Goal: Information Seeking & Learning: Learn about a topic

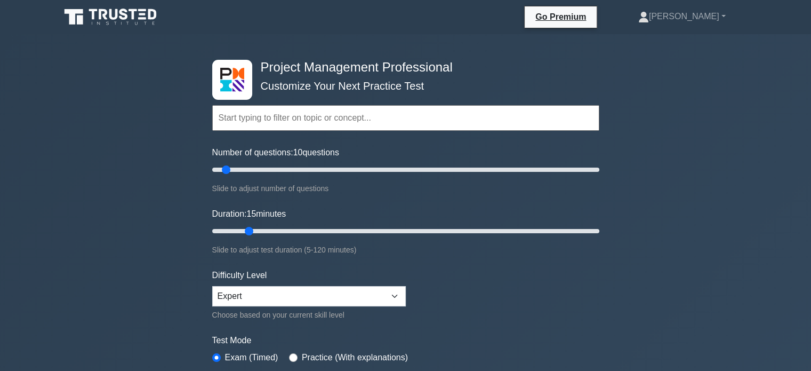
click at [669, 268] on div "Project Management Professional Customize Your Next Practice Test Topics Scope …" at bounding box center [405, 359] width 811 height 651
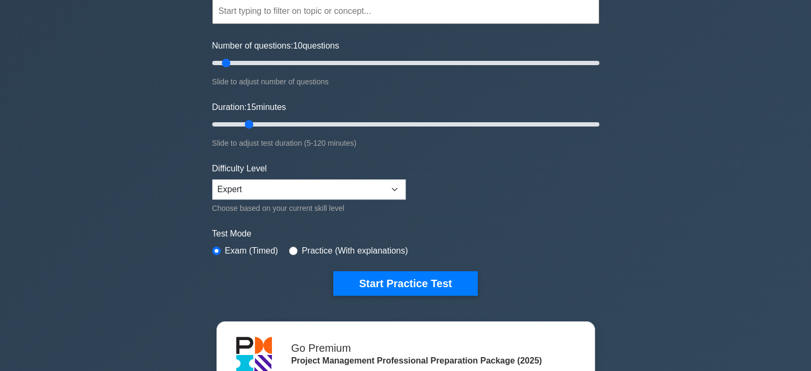
scroll to position [142, 0]
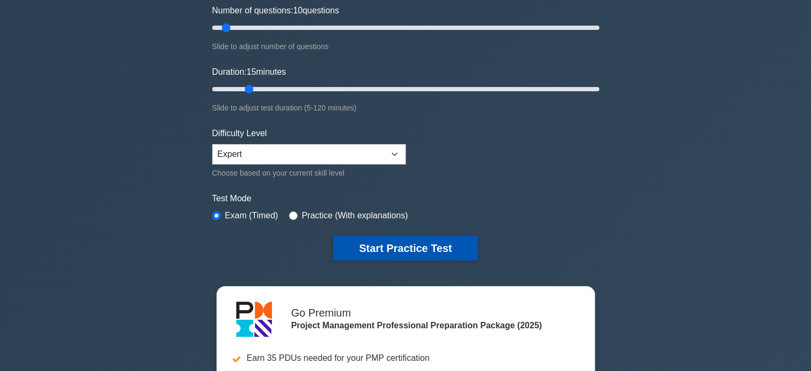
drag, startPoint x: 433, startPoint y: 244, endPoint x: 451, endPoint y: 245, distance: 18.2
click at [433, 244] on button "Start Practice Test" at bounding box center [405, 248] width 144 height 25
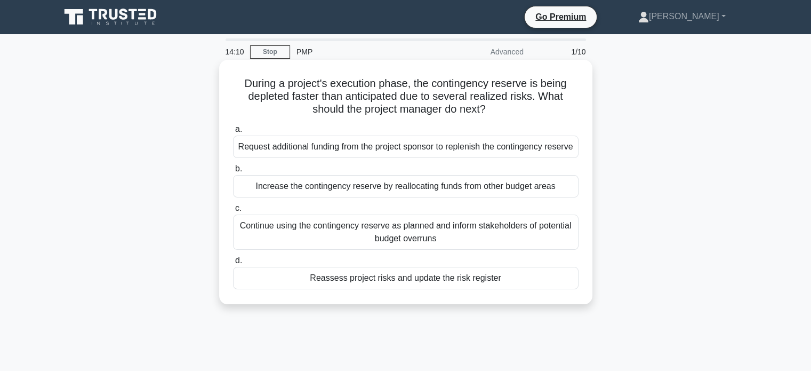
click at [404, 289] on div "Reassess project risks and update the risk register" at bounding box center [406, 278] width 346 height 22
click at [233, 264] on input "d. Reassess project risks and update the risk register" at bounding box center [233, 260] width 0 height 7
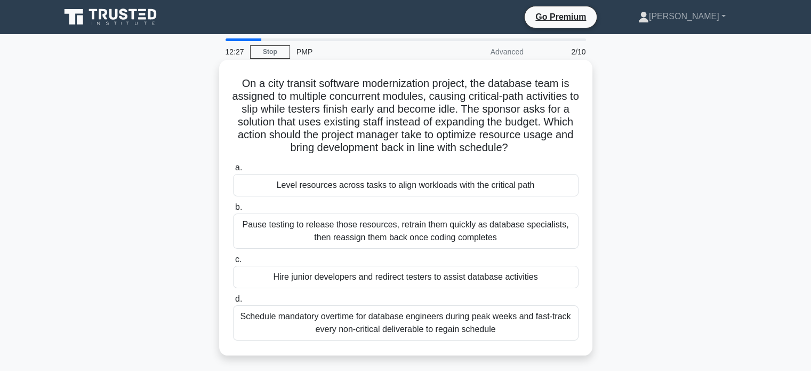
click at [441, 185] on div "Level resources across tasks to align workloads with the critical path" at bounding box center [406, 185] width 346 height 22
click at [233, 171] on input "a. Level resources across tasks to align workloads with the critical path" at bounding box center [233, 167] width 0 height 7
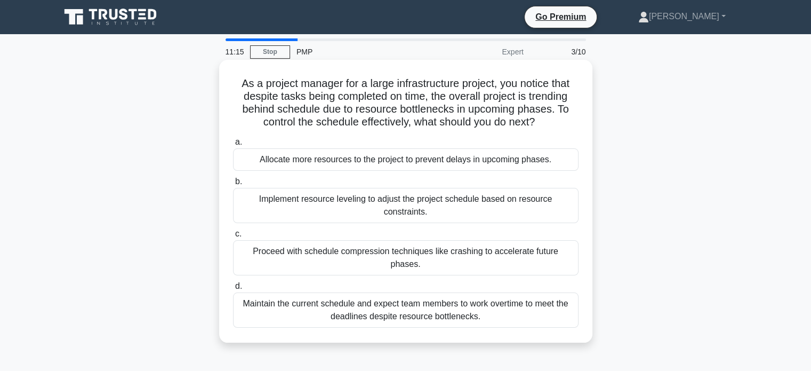
click at [376, 253] on div "Proceed with schedule compression techniques like crashing to accelerate future…" at bounding box center [406, 257] width 346 height 35
click at [233, 237] on input "c. Proceed with schedule compression techniques like crashing to accelerate fut…" at bounding box center [233, 233] width 0 height 7
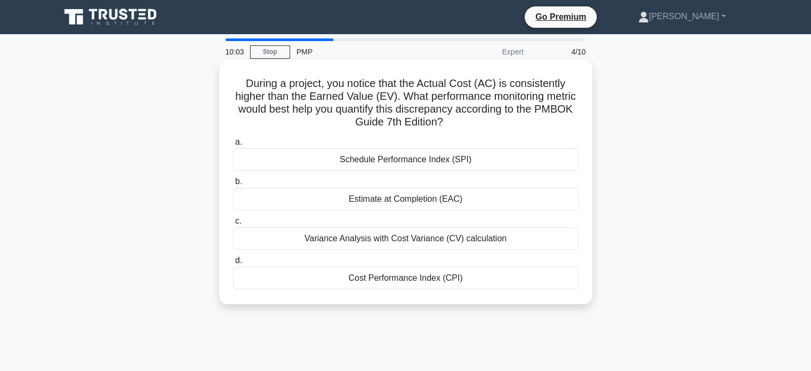
click at [389, 278] on div "Cost Performance Index (CPI)" at bounding box center [406, 278] width 346 height 22
click at [233, 264] on input "d. Cost Performance Index (CPI)" at bounding box center [233, 260] width 0 height 7
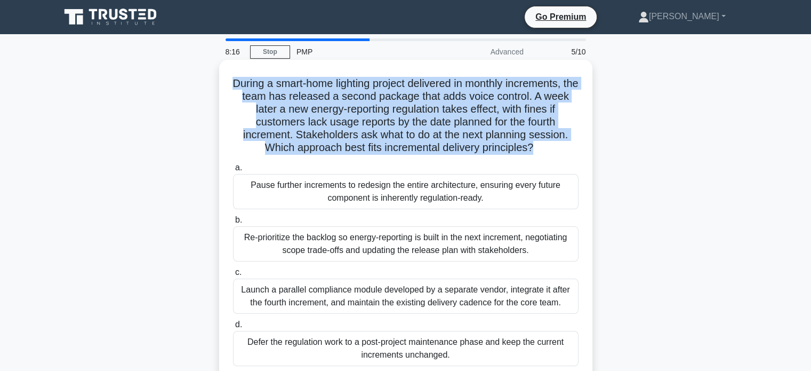
drag, startPoint x: 233, startPoint y: 79, endPoint x: 535, endPoint y: 155, distance: 311.3
click at [535, 155] on h5 "During a smart-home lighting project delivered in monthly increments, the team …" at bounding box center [406, 116] width 348 height 78
copy h5 "During a smart-home lighting project delivered in monthly increments, the team …"
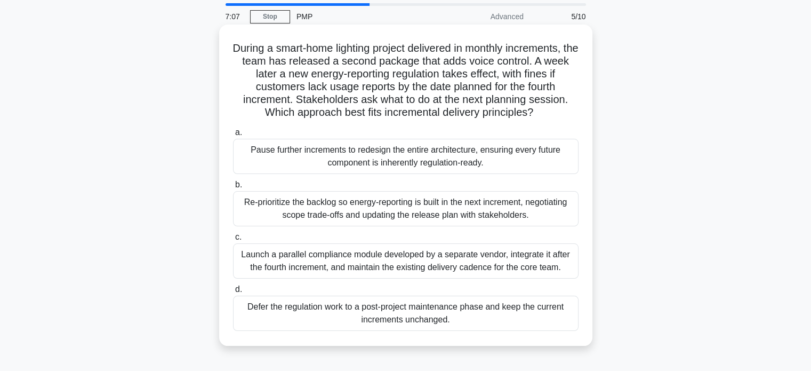
click at [341, 205] on div "Re-prioritize the backlog so energy-reporting is built in the next increment, n…" at bounding box center [406, 208] width 346 height 35
click at [233, 188] on input "b. Re-prioritize the backlog so energy-reporting is built in the next increment…" at bounding box center [233, 184] width 0 height 7
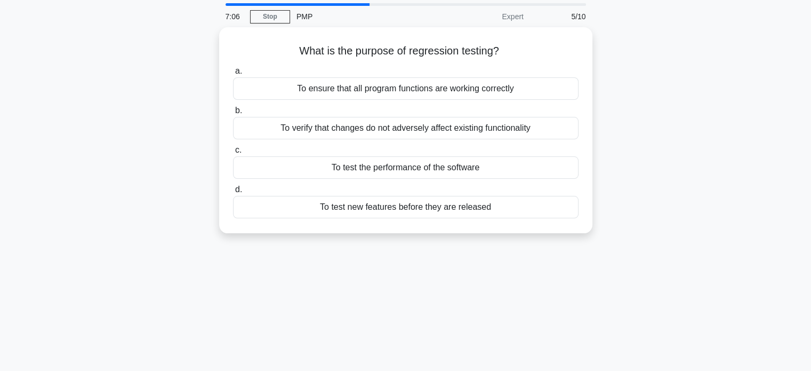
scroll to position [0, 0]
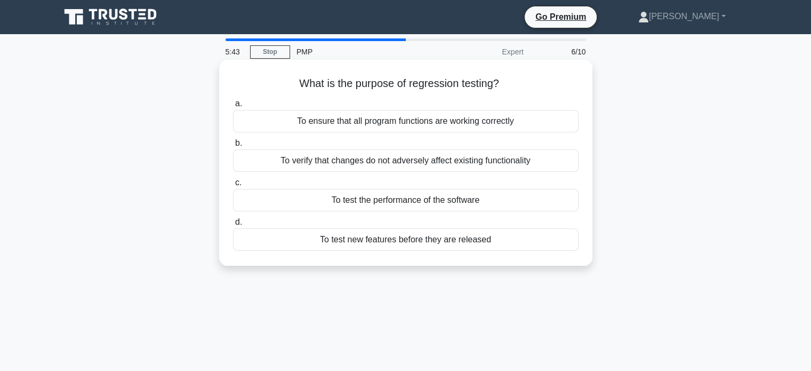
click at [483, 163] on div "To verify that changes do not adversely affect existing functionality" at bounding box center [406, 160] width 346 height 22
click at [233, 147] on input "b. To verify that changes do not adversely affect existing functionality" at bounding box center [233, 143] width 0 height 7
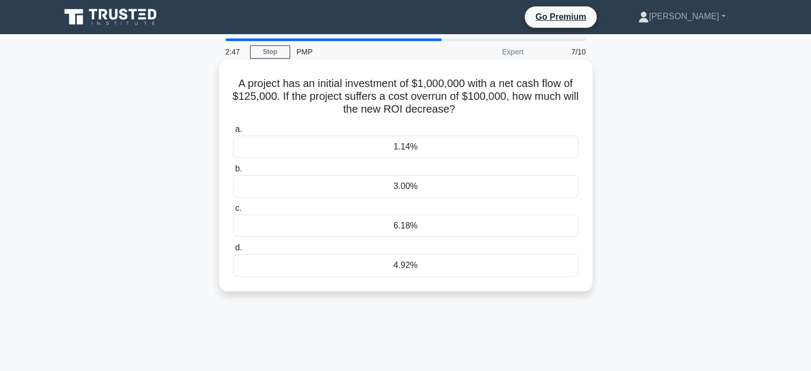
click at [452, 194] on div "3.00%" at bounding box center [406, 186] width 346 height 22
click at [233, 172] on input "b. 3.00%" at bounding box center [233, 168] width 0 height 7
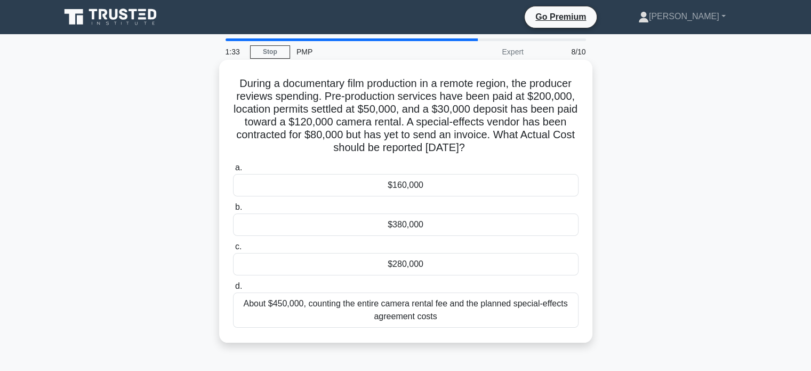
click at [280, 272] on div "$280,000" at bounding box center [406, 264] width 346 height 22
click at [233, 250] on input "c. $280,000" at bounding box center [233, 246] width 0 height 7
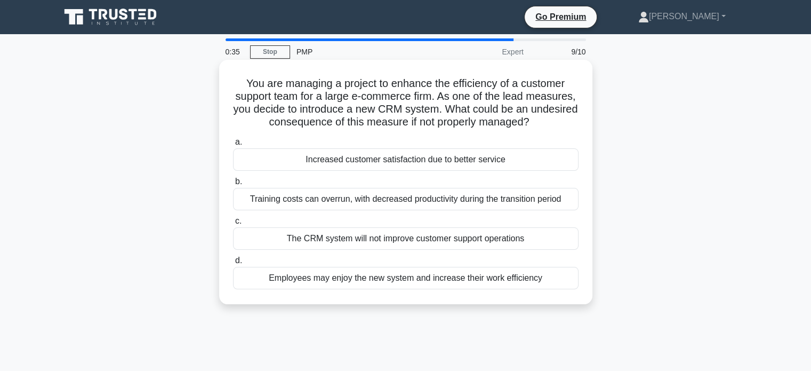
click at [402, 241] on div "The CRM system will not improve customer support operations" at bounding box center [406, 238] width 346 height 22
click at [233, 225] on input "c. The CRM system will not improve customer support operations" at bounding box center [233, 221] width 0 height 7
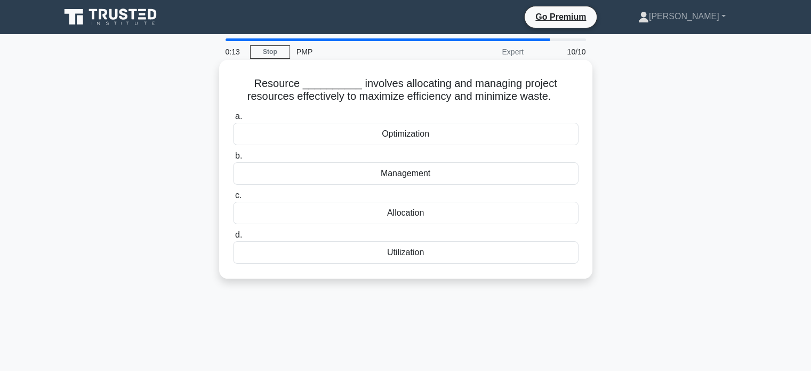
click at [405, 173] on div "Management" at bounding box center [406, 173] width 346 height 22
click at [233, 159] on input "b. Management" at bounding box center [233, 156] width 0 height 7
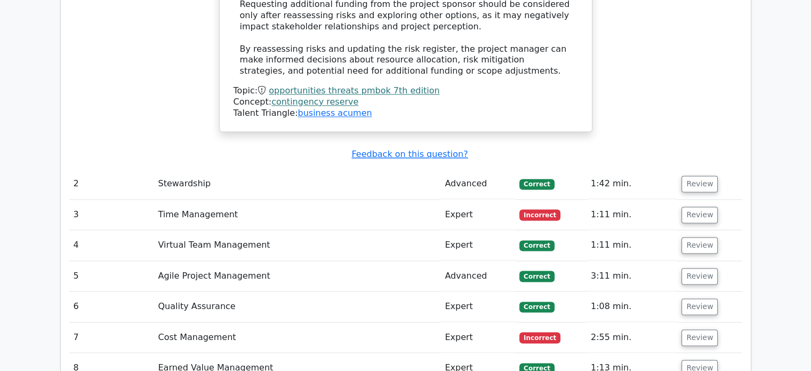
scroll to position [1707, 0]
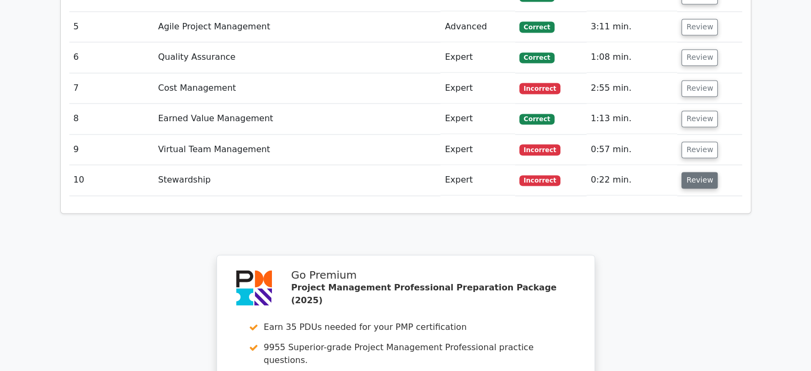
click at [703, 172] on button "Review" at bounding box center [700, 180] width 36 height 17
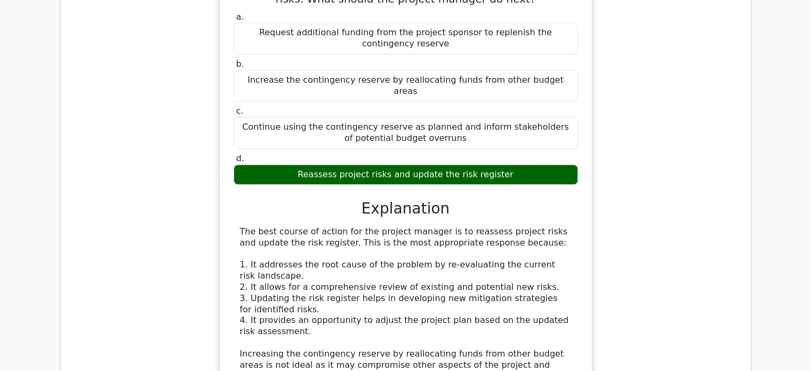
scroll to position [854, 0]
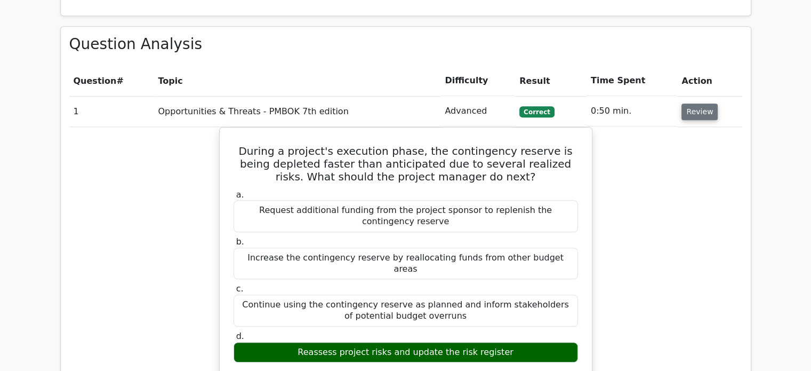
click at [698, 103] on button "Review" at bounding box center [700, 111] width 36 height 17
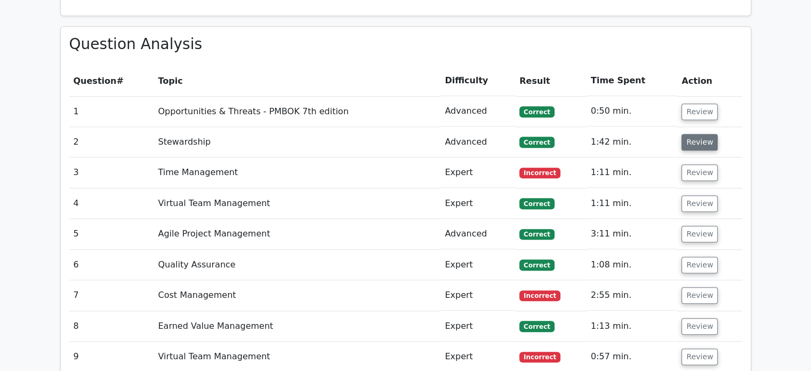
click at [697, 134] on button "Review" at bounding box center [700, 142] width 36 height 17
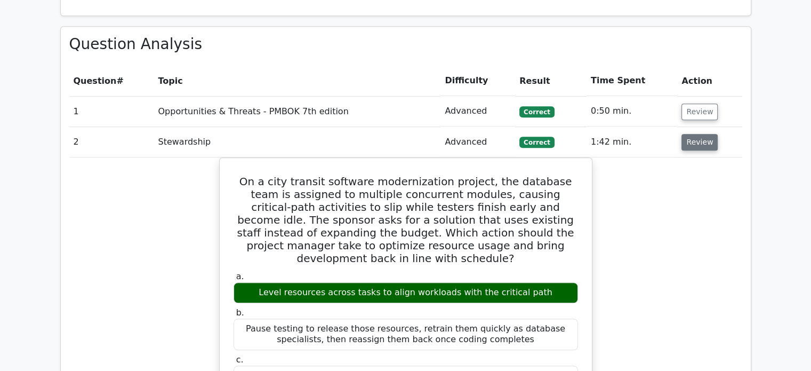
click at [700, 134] on button "Review" at bounding box center [700, 142] width 36 height 17
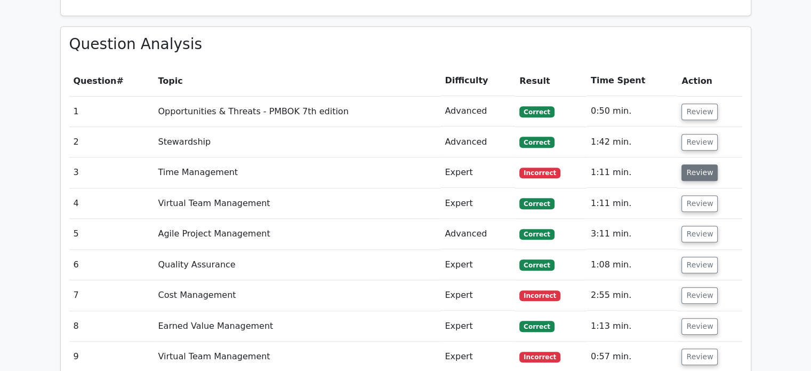
click at [690, 164] on button "Review" at bounding box center [700, 172] width 36 height 17
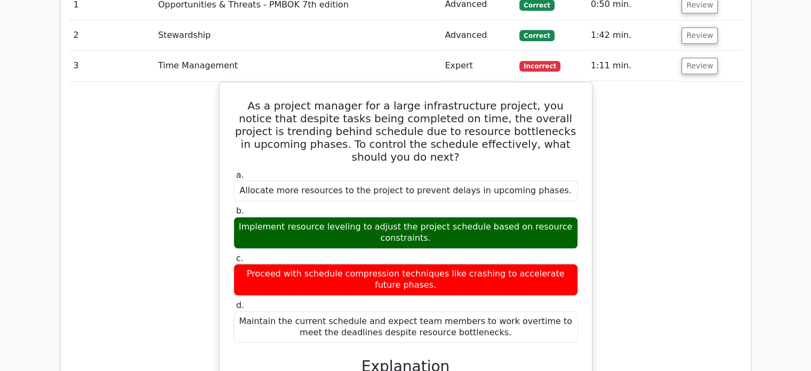
scroll to position [889, 0]
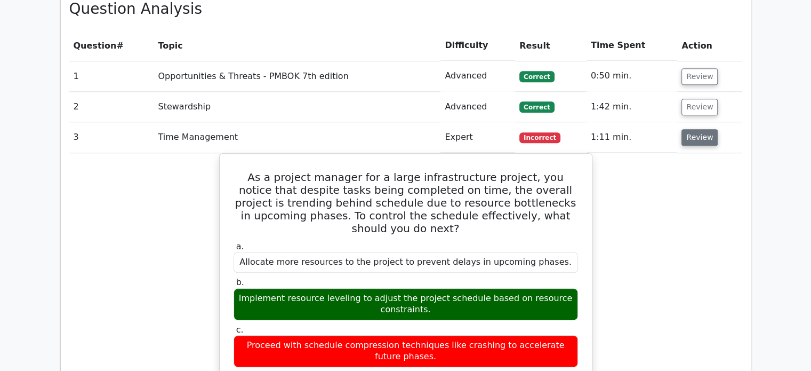
click at [697, 129] on button "Review" at bounding box center [700, 137] width 36 height 17
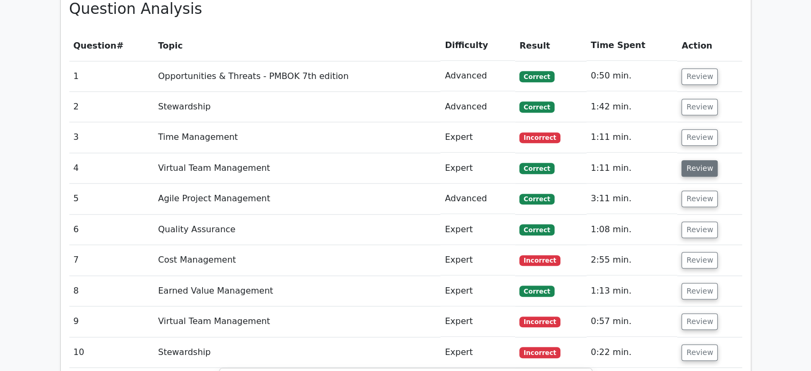
click at [691, 160] on button "Review" at bounding box center [700, 168] width 36 height 17
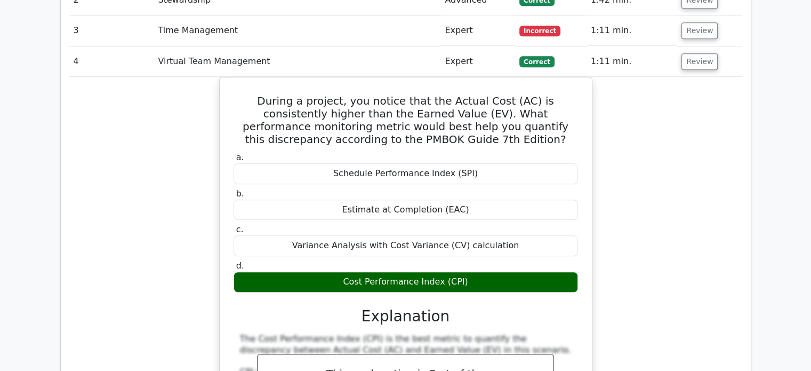
scroll to position [960, 0]
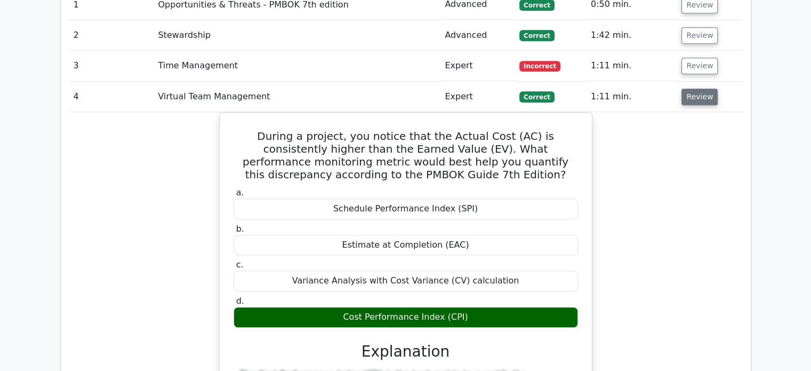
click at [695, 89] on button "Review" at bounding box center [700, 97] width 36 height 17
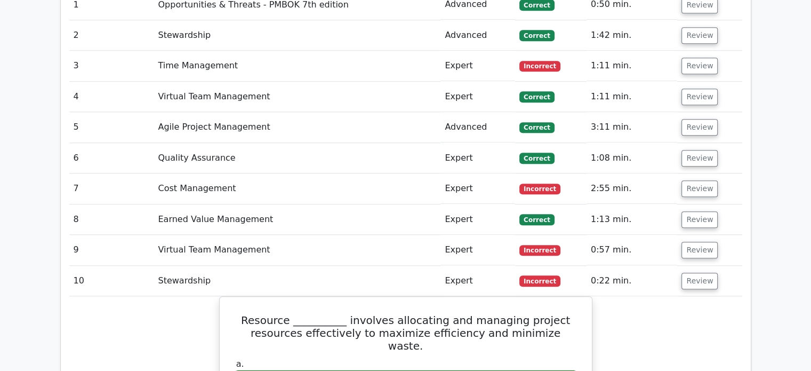
click at [696, 143] on td "Review" at bounding box center [709, 158] width 65 height 30
click at [696, 119] on button "Review" at bounding box center [700, 127] width 36 height 17
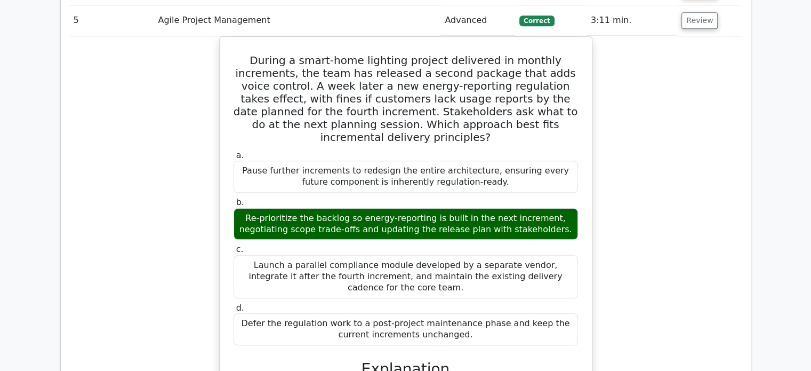
scroll to position [889, 0]
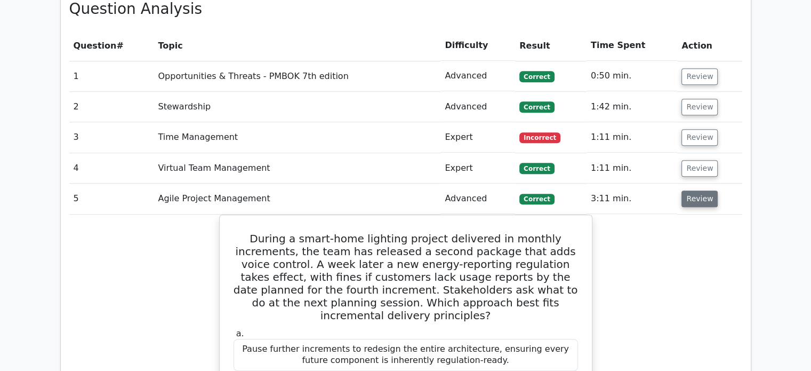
click at [692, 190] on button "Review" at bounding box center [700, 198] width 36 height 17
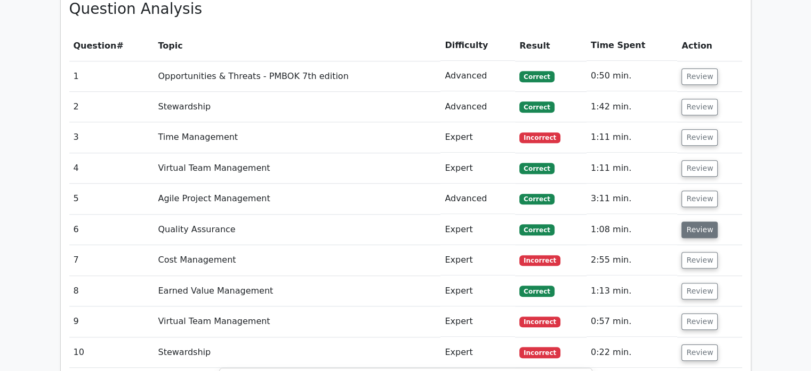
click at [689, 221] on button "Review" at bounding box center [700, 229] width 36 height 17
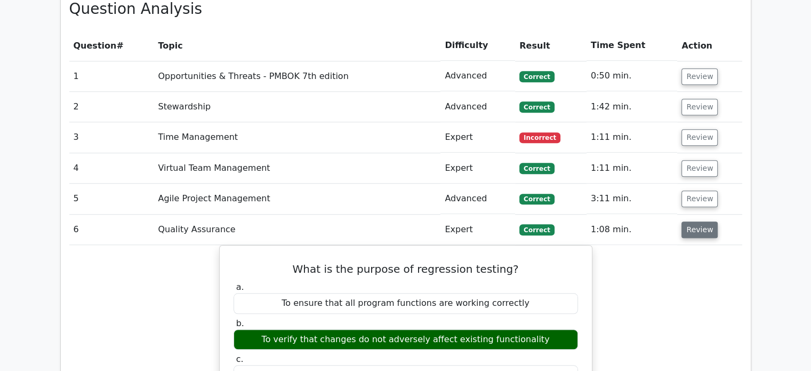
click at [696, 221] on button "Review" at bounding box center [700, 229] width 36 height 17
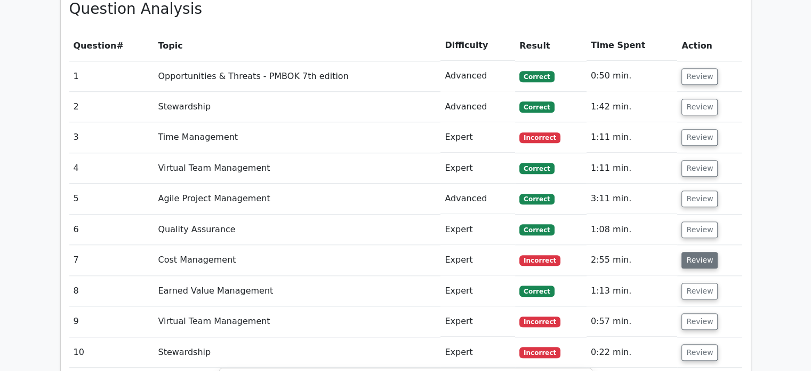
click at [696, 252] on button "Review" at bounding box center [700, 260] width 36 height 17
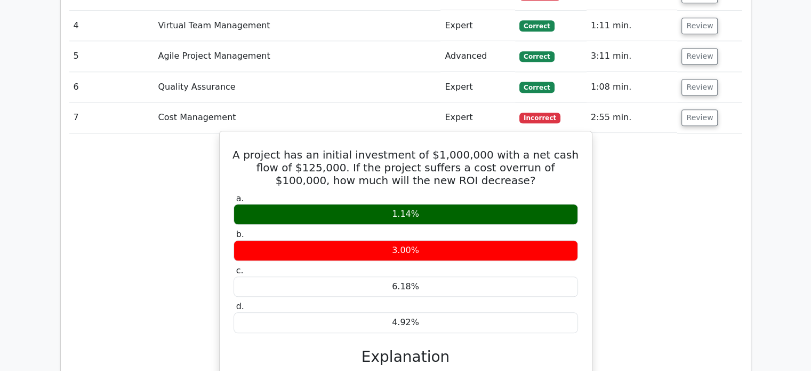
scroll to position [1102, 0]
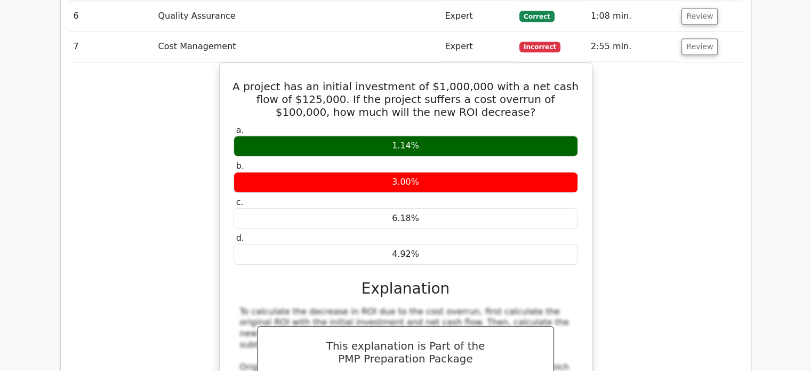
click at [168, 222] on div "A project has an initial investment of $1,000,000 with a net cash flow of $125,…" at bounding box center [405, 301] width 673 height 478
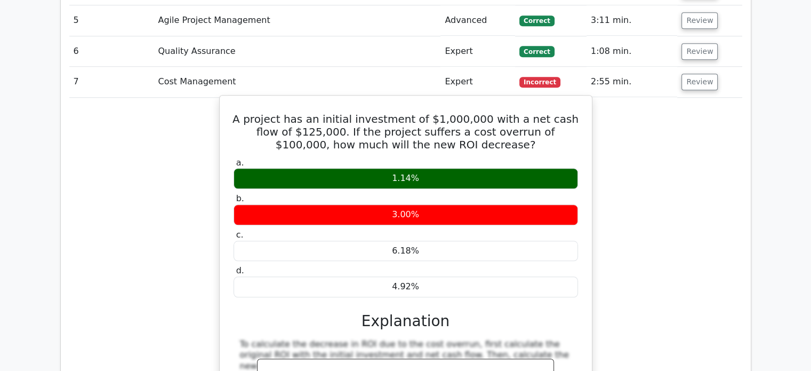
scroll to position [924, 0]
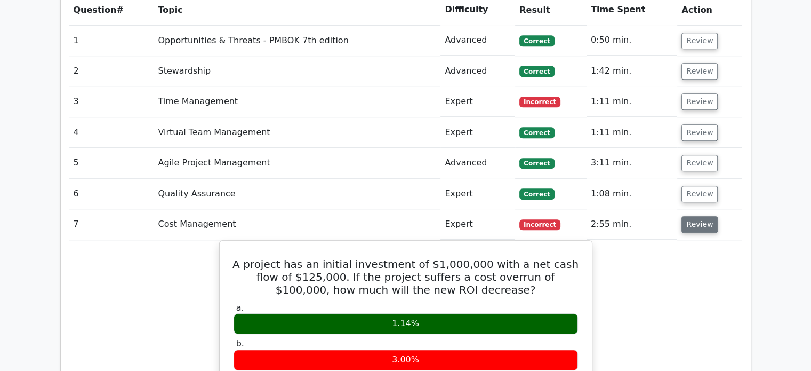
click at [706, 216] on button "Review" at bounding box center [700, 224] width 36 height 17
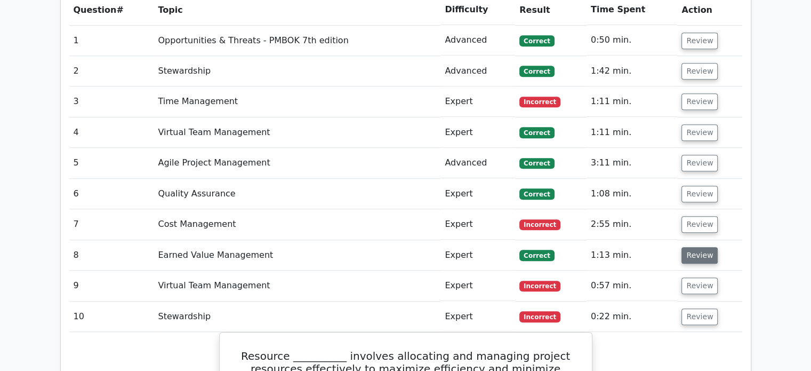
click at [697, 247] on button "Review" at bounding box center [700, 255] width 36 height 17
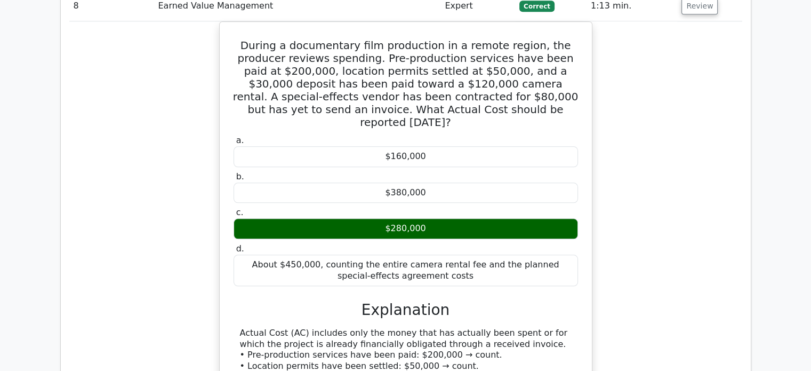
scroll to position [995, 0]
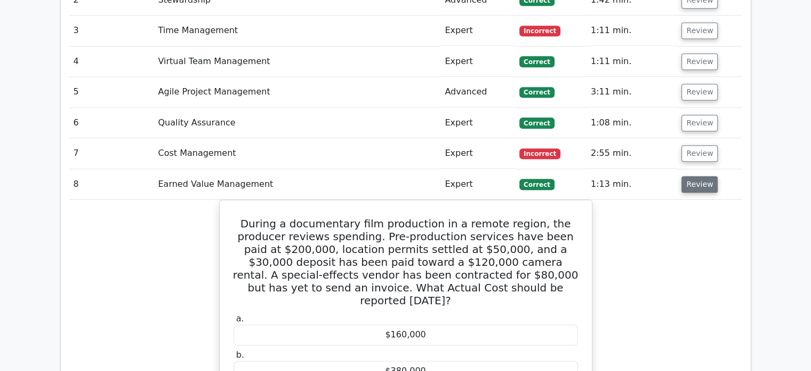
click at [697, 176] on button "Review" at bounding box center [700, 184] width 36 height 17
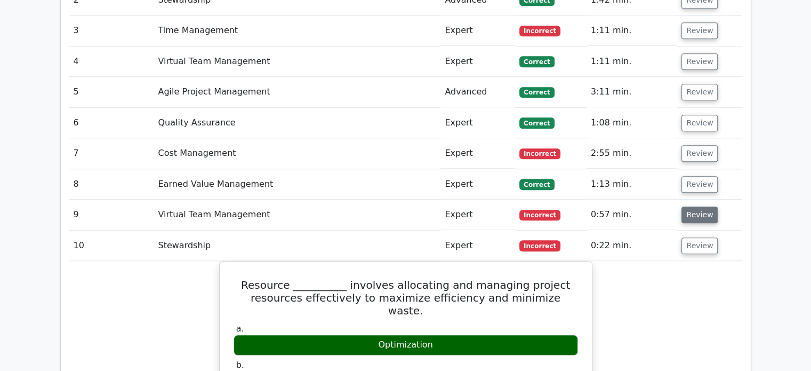
click at [700, 206] on button "Review" at bounding box center [700, 214] width 36 height 17
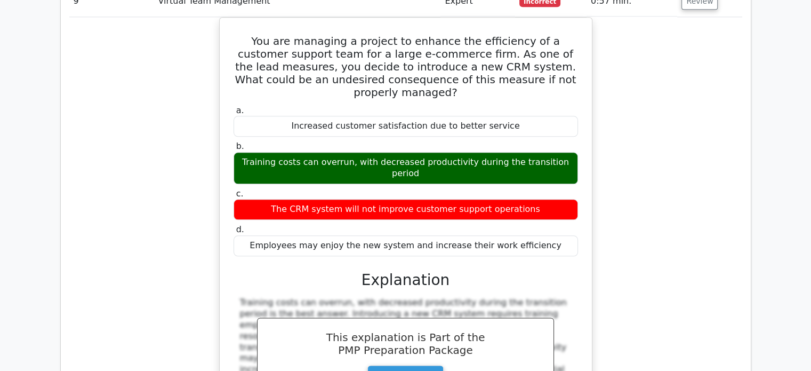
scroll to position [1102, 0]
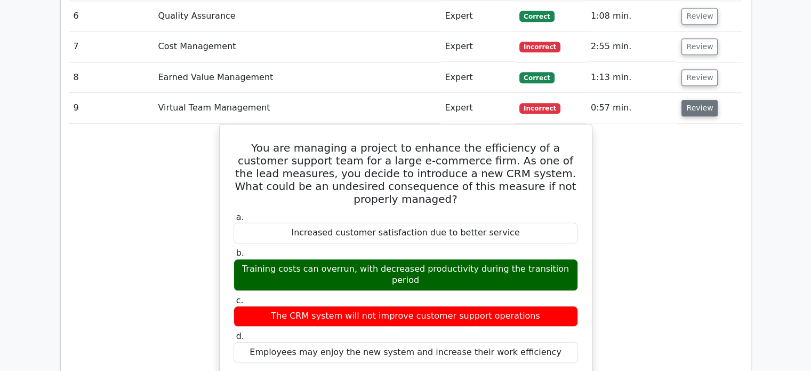
click at [701, 100] on button "Review" at bounding box center [700, 108] width 36 height 17
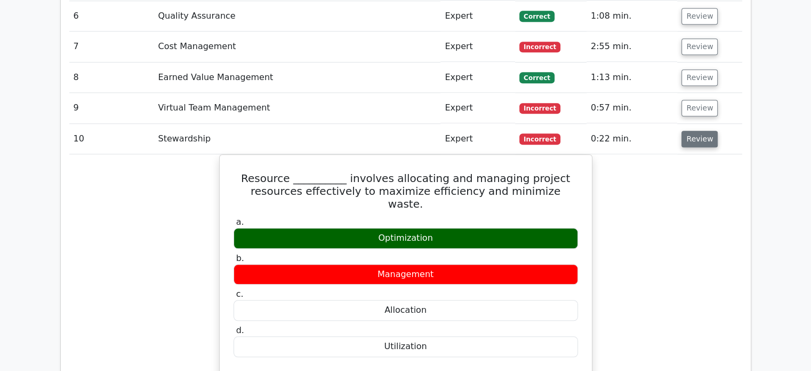
click at [699, 131] on button "Review" at bounding box center [700, 139] width 36 height 17
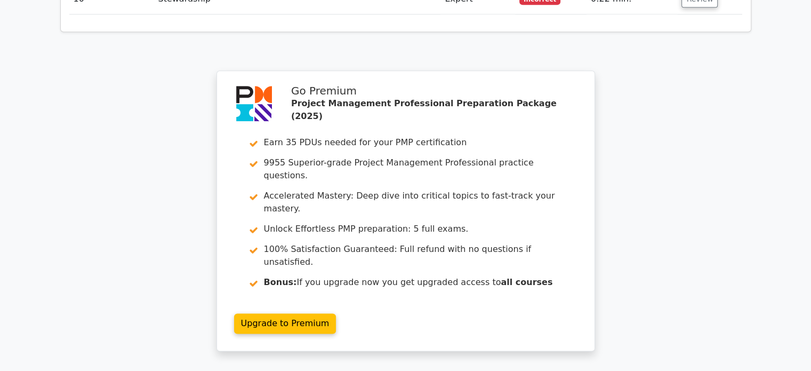
scroll to position [1280, 0]
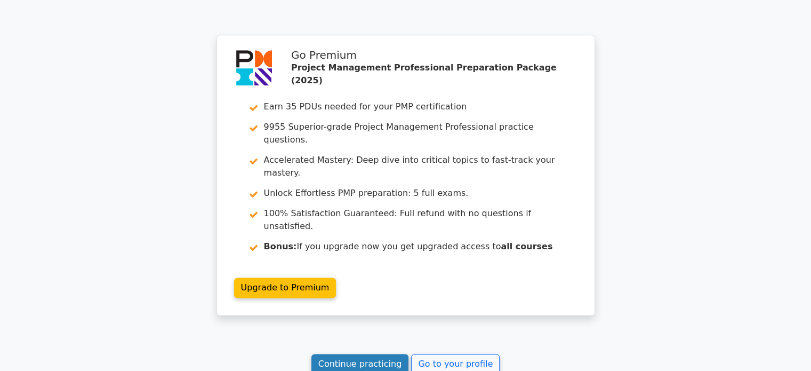
click at [371, 354] on link "Continue practicing" at bounding box center [361, 364] width 98 height 20
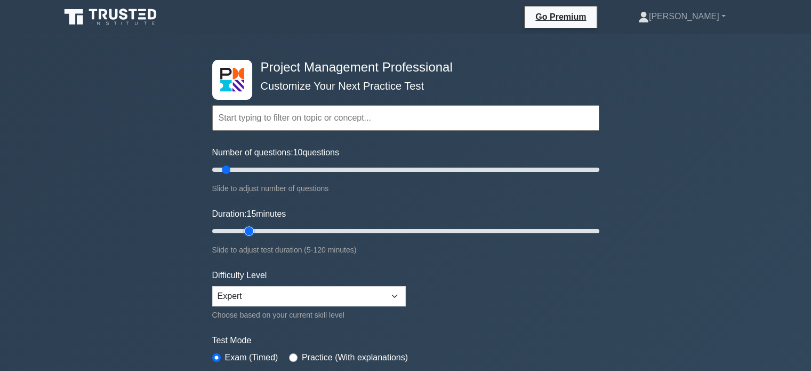
drag, startPoint x: 235, startPoint y: 226, endPoint x: 245, endPoint y: 221, distance: 11.2
type input "15"
click at [245, 225] on input "Duration: 15 minutes" at bounding box center [405, 231] width 387 height 13
click at [722, 288] on div "Project Management Professional Customize Your Next Practice Test Topics Scope …" at bounding box center [405, 359] width 811 height 651
